Goal: Task Accomplishment & Management: Complete application form

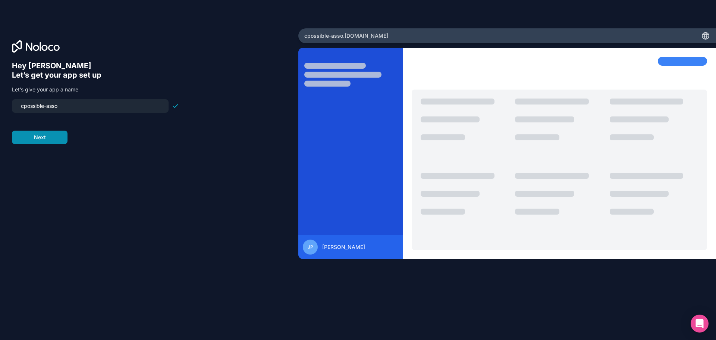
click at [48, 135] on button "Next" at bounding box center [40, 137] width 56 height 13
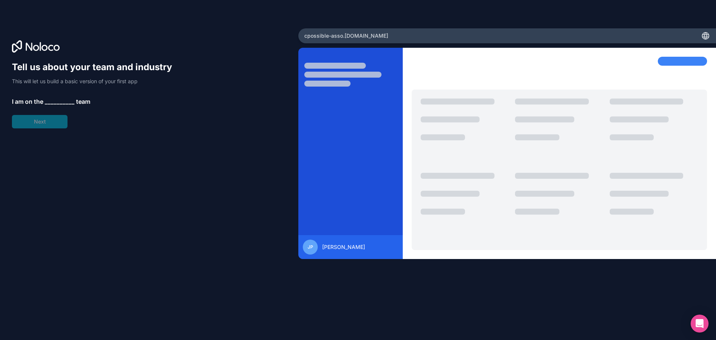
click at [60, 101] on span "__________" at bounding box center [60, 101] width 30 height 9
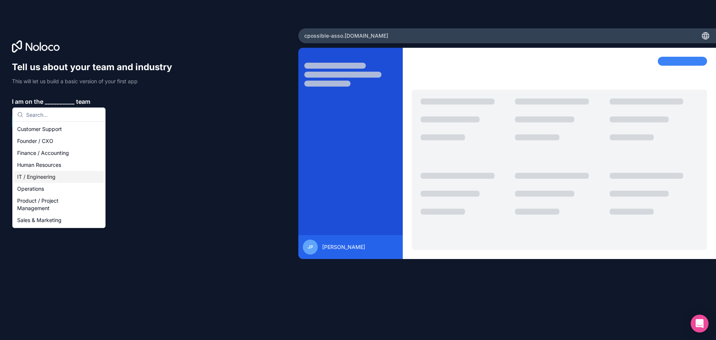
click at [50, 178] on div "IT / Engineering" at bounding box center [59, 177] width 90 height 12
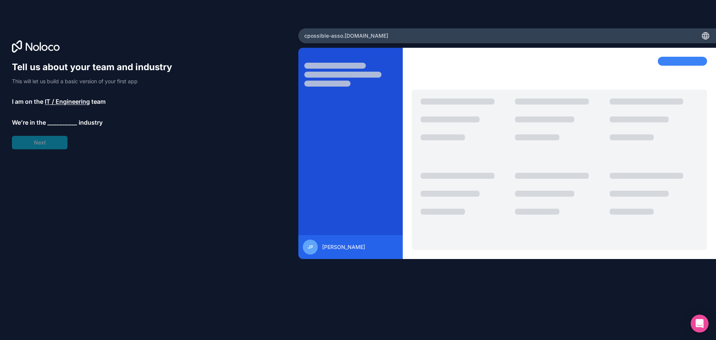
click at [57, 123] on span "__________" at bounding box center [62, 122] width 30 height 9
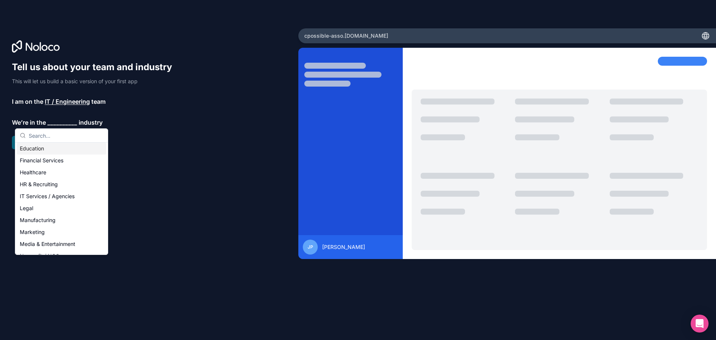
scroll to position [75, 0]
click at [67, 217] on div "Nonprofit / NGO" at bounding box center [62, 219] width 90 height 12
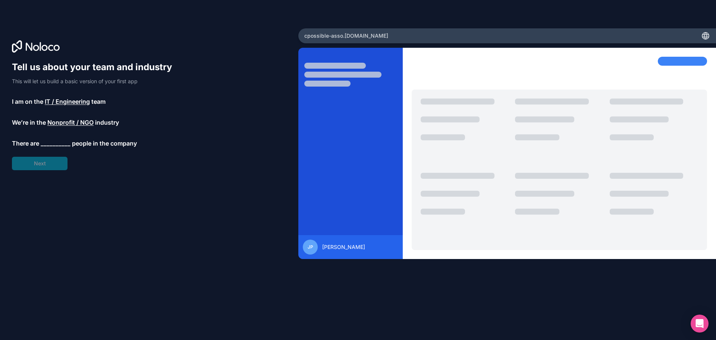
click at [57, 145] on span "__________" at bounding box center [56, 143] width 30 height 9
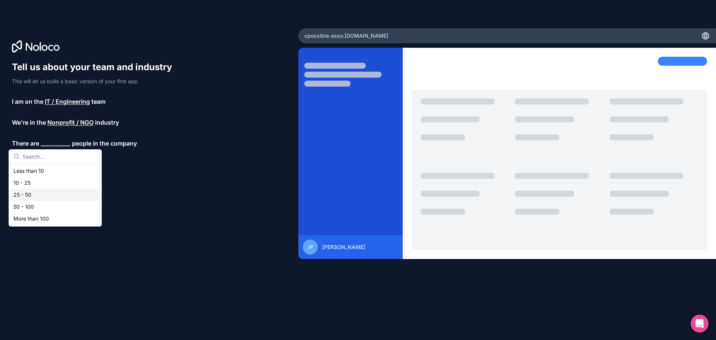
click at [41, 198] on div "25 - 50" at bounding box center [55, 195] width 90 height 12
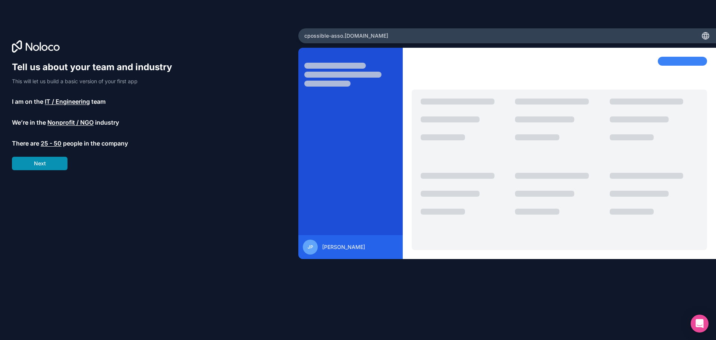
click at [46, 164] on button "Next" at bounding box center [40, 163] width 56 height 13
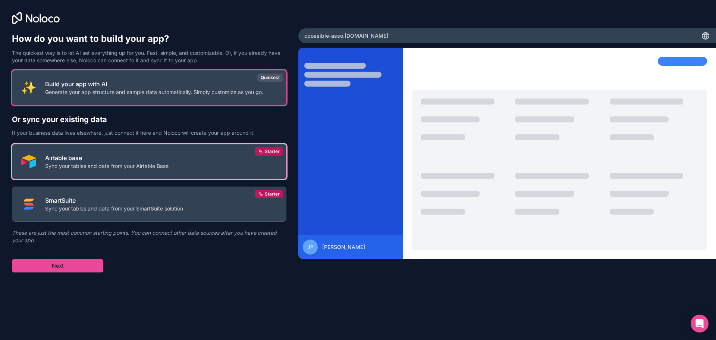
click at [91, 164] on p "Sync your tables and data from your Airtable Base" at bounding box center [106, 165] width 123 height 7
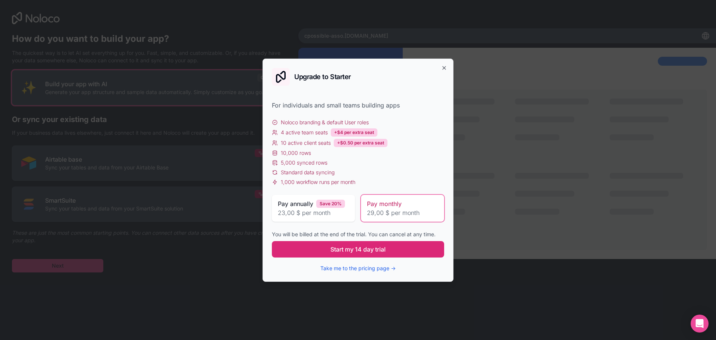
click at [359, 249] on span "Start my 14 day trial" at bounding box center [357, 249] width 55 height 9
